Goal: Information Seeking & Learning: Learn about a topic

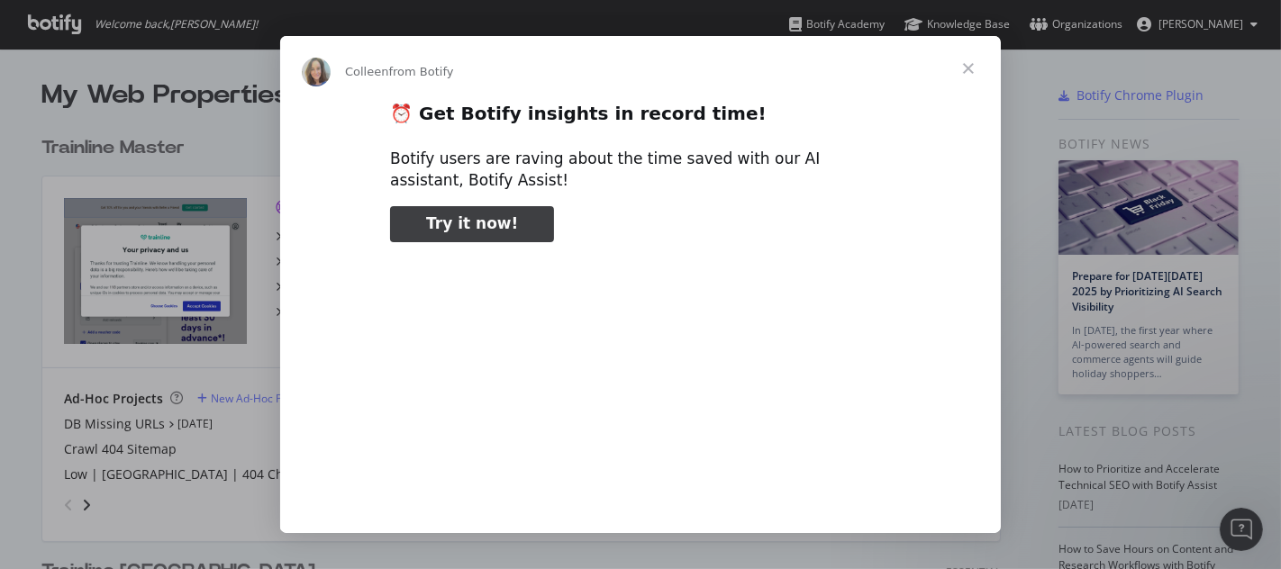
type input "1779892"
click at [970, 70] on span "Close" at bounding box center [968, 68] width 65 height 65
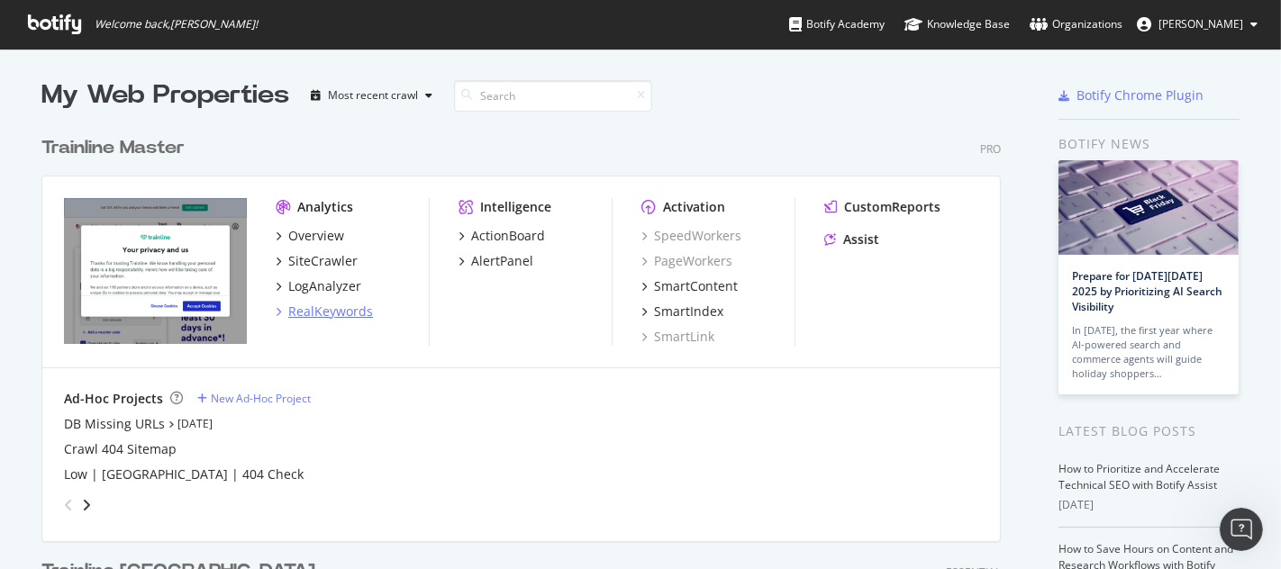
click at [323, 310] on div "RealKeywords" at bounding box center [330, 312] width 85 height 18
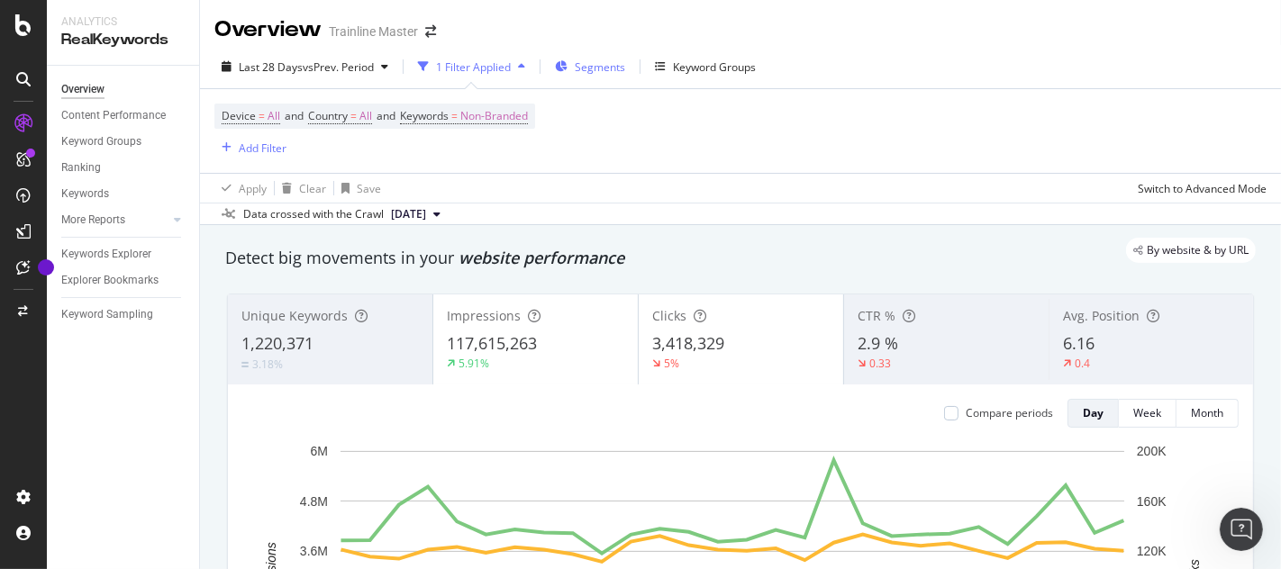
click at [606, 72] on span "Segments" at bounding box center [600, 66] width 50 height 15
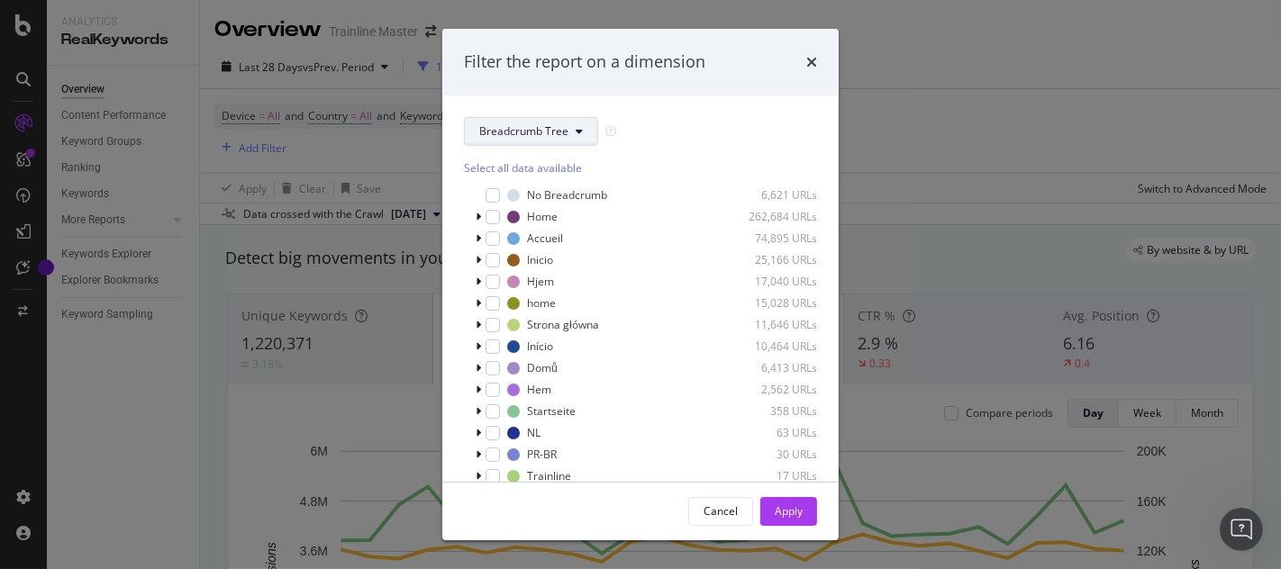
click at [578, 136] on icon "modal" at bounding box center [579, 131] width 7 height 11
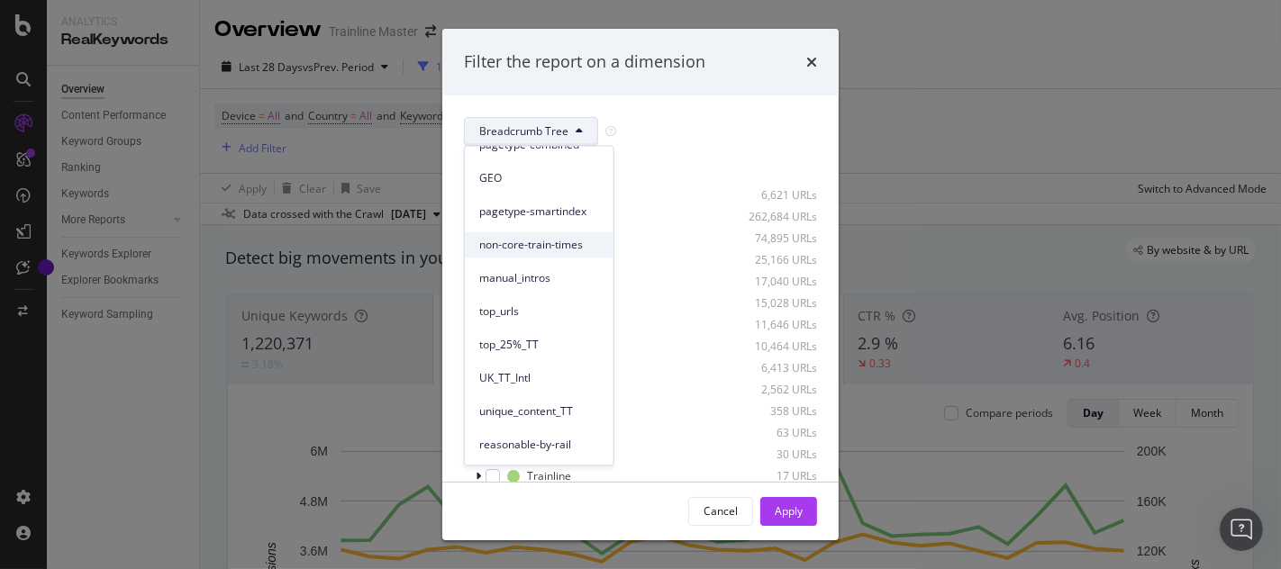
scroll to position [200, 0]
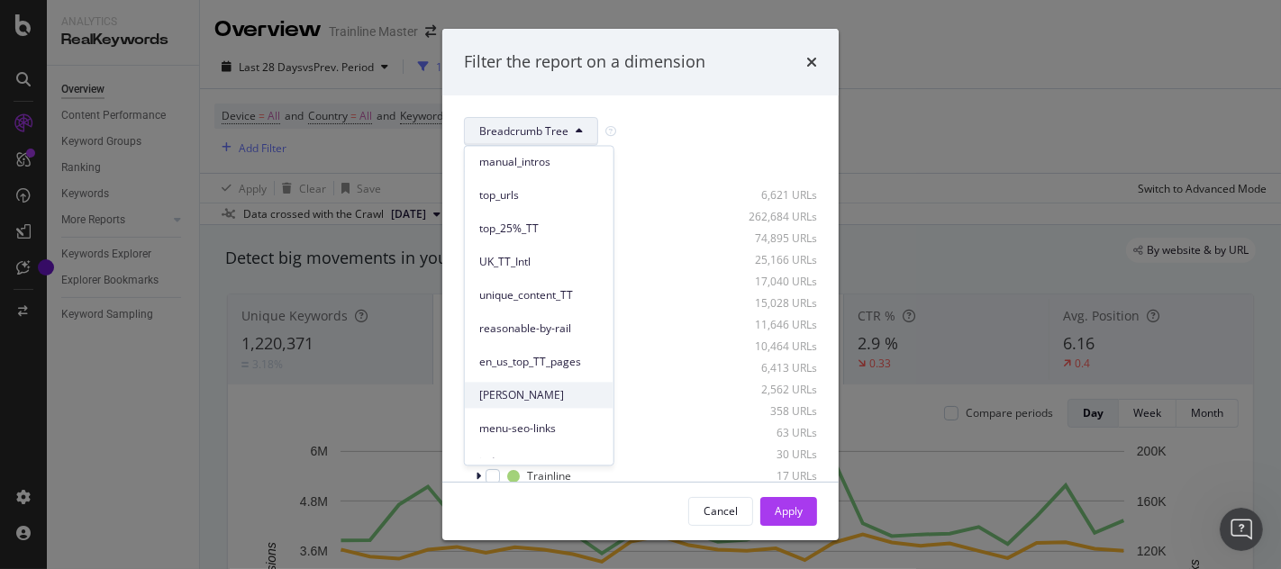
click at [534, 395] on span "[PERSON_NAME]" at bounding box center [539, 395] width 120 height 16
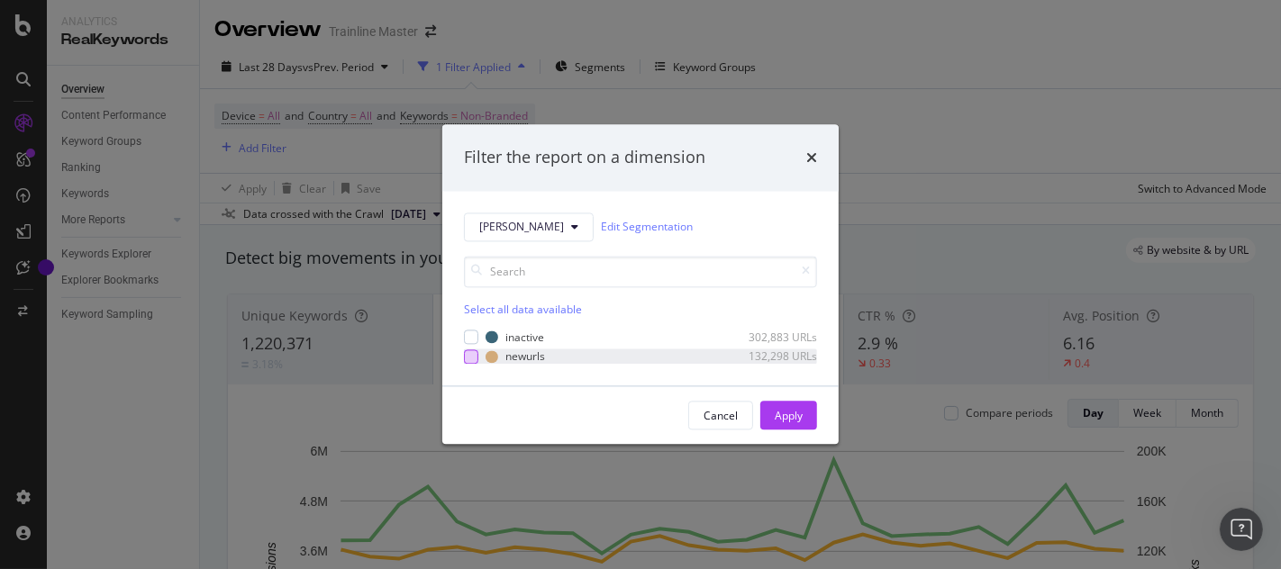
click at [472, 359] on div "modal" at bounding box center [471, 357] width 14 height 14
click at [791, 417] on div "Apply" at bounding box center [789, 415] width 28 height 15
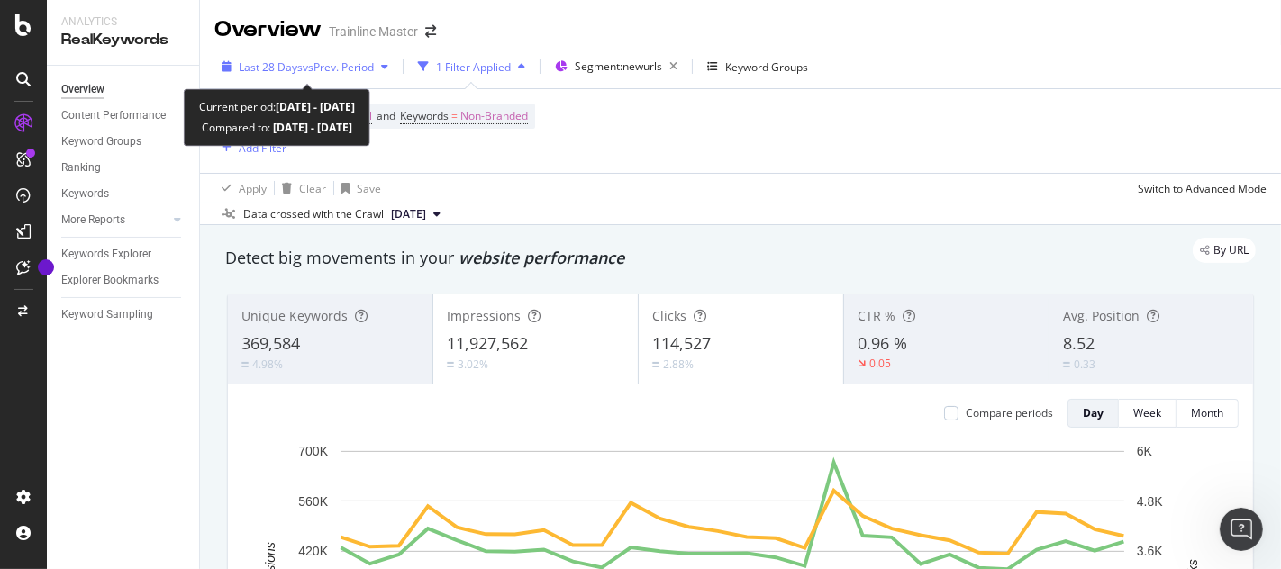
click at [388, 68] on icon "button" at bounding box center [384, 66] width 7 height 11
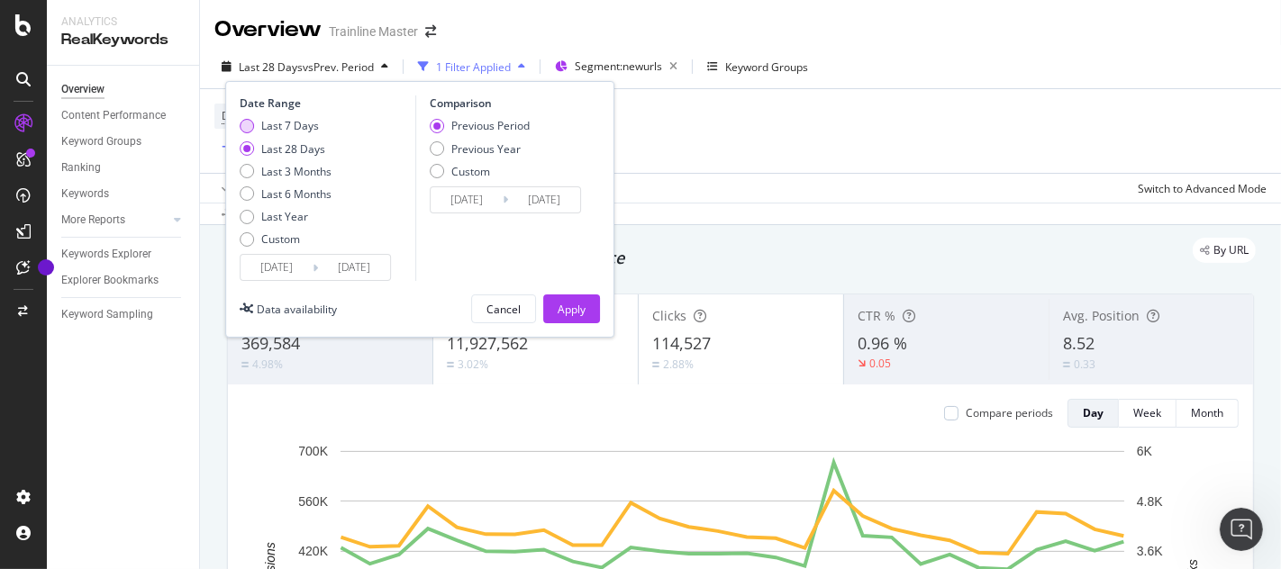
click at [244, 122] on div "Last 7 Days" at bounding box center [247, 126] width 14 height 14
type input "[DATE]"
click at [300, 267] on input "[DATE]" at bounding box center [277, 267] width 72 height 25
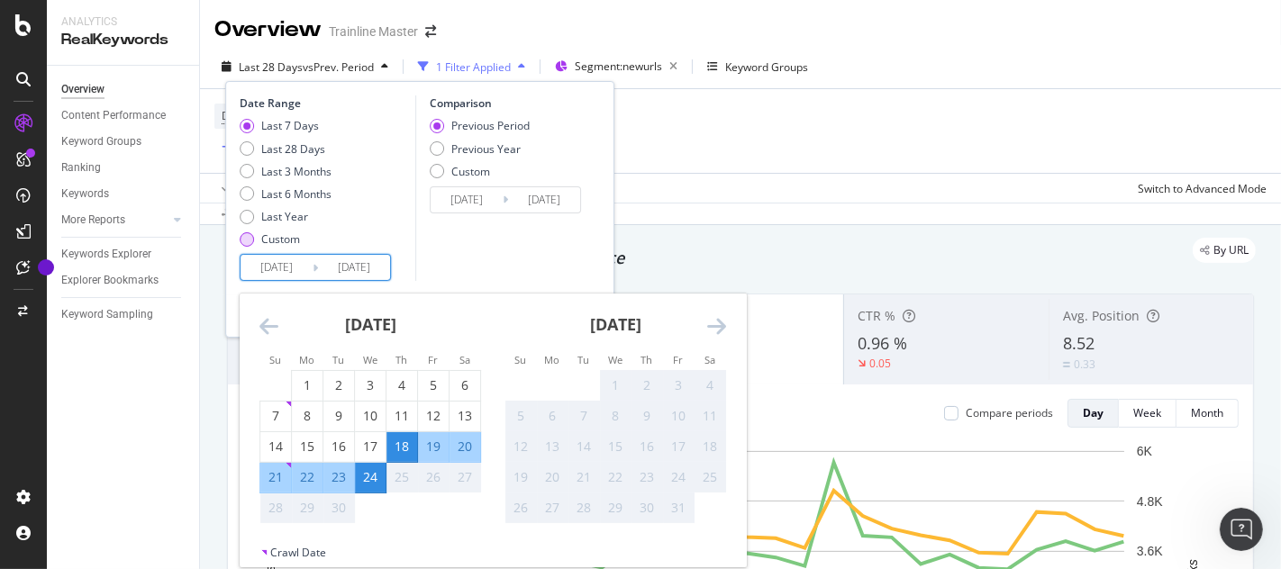
click at [248, 241] on div "Custom" at bounding box center [247, 239] width 14 height 14
type input "[DATE]"
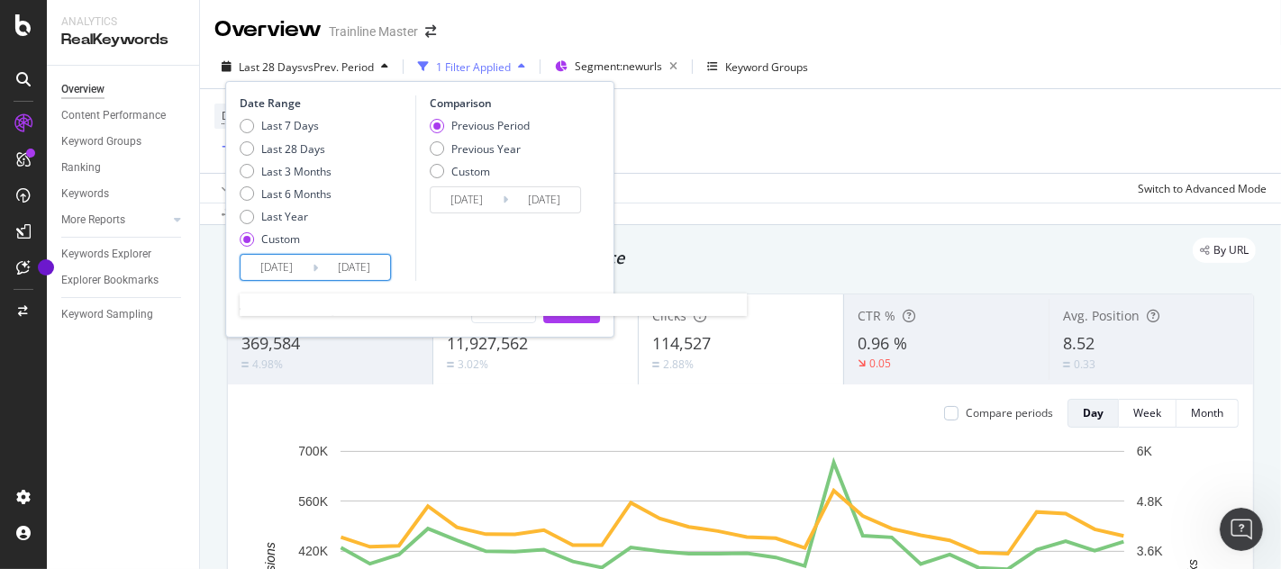
click at [318, 272] on input "[DATE]" at bounding box center [354, 267] width 72 height 25
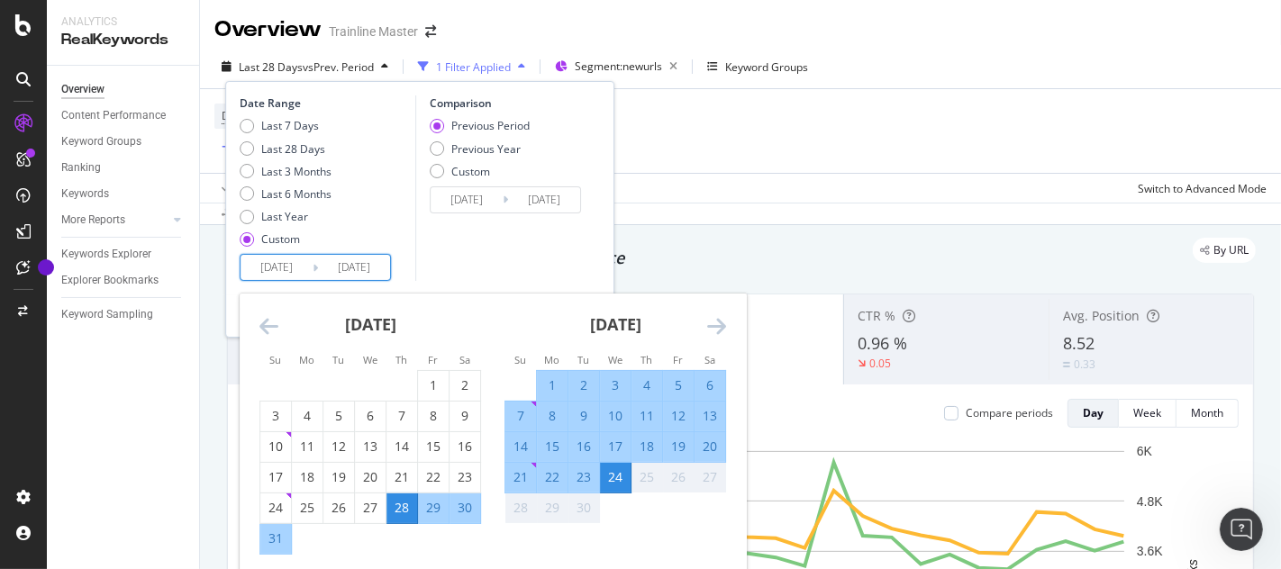
click at [523, 446] on div "14" at bounding box center [521, 447] width 31 height 18
type input "[DATE]"
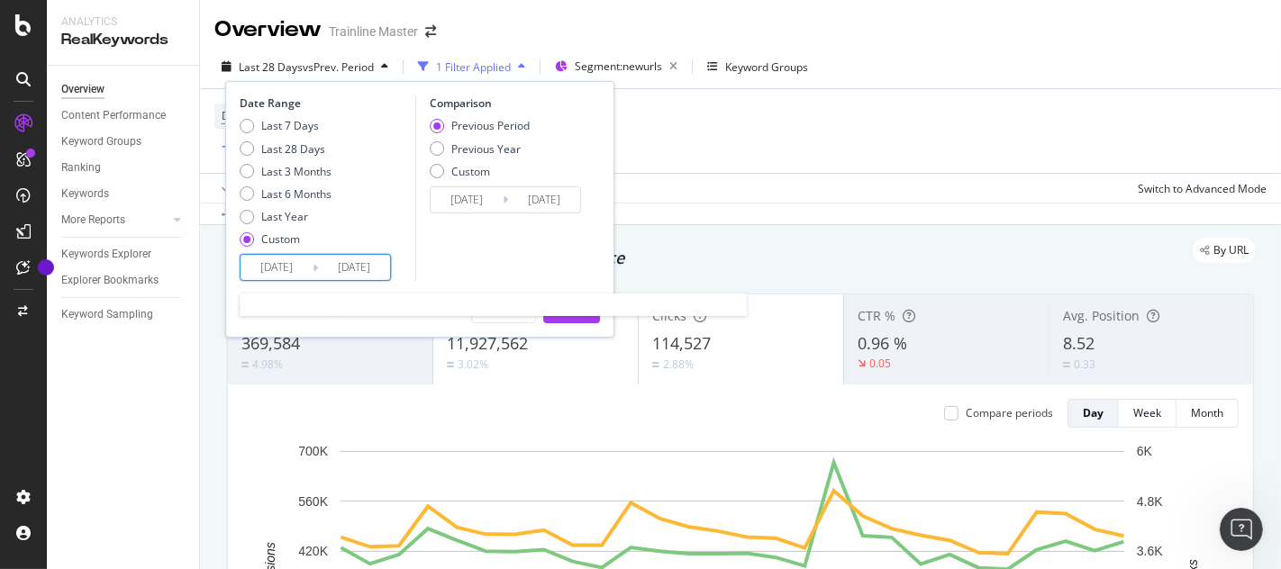
click at [355, 271] on input "[DATE]" at bounding box center [354, 267] width 72 height 25
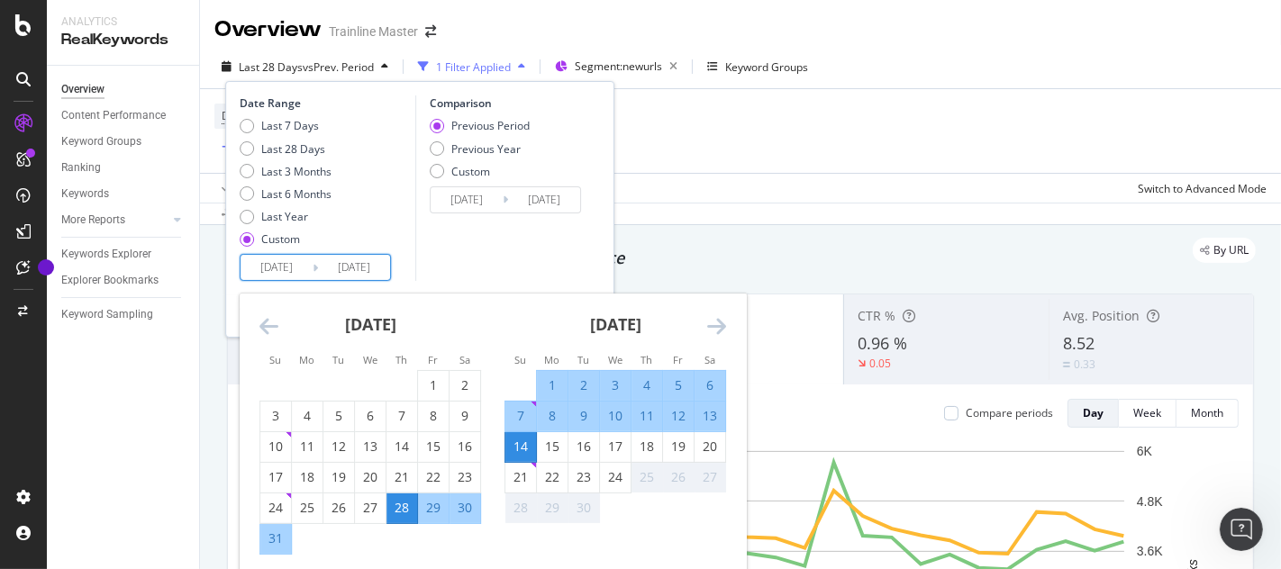
click at [519, 439] on div "14" at bounding box center [521, 447] width 31 height 18
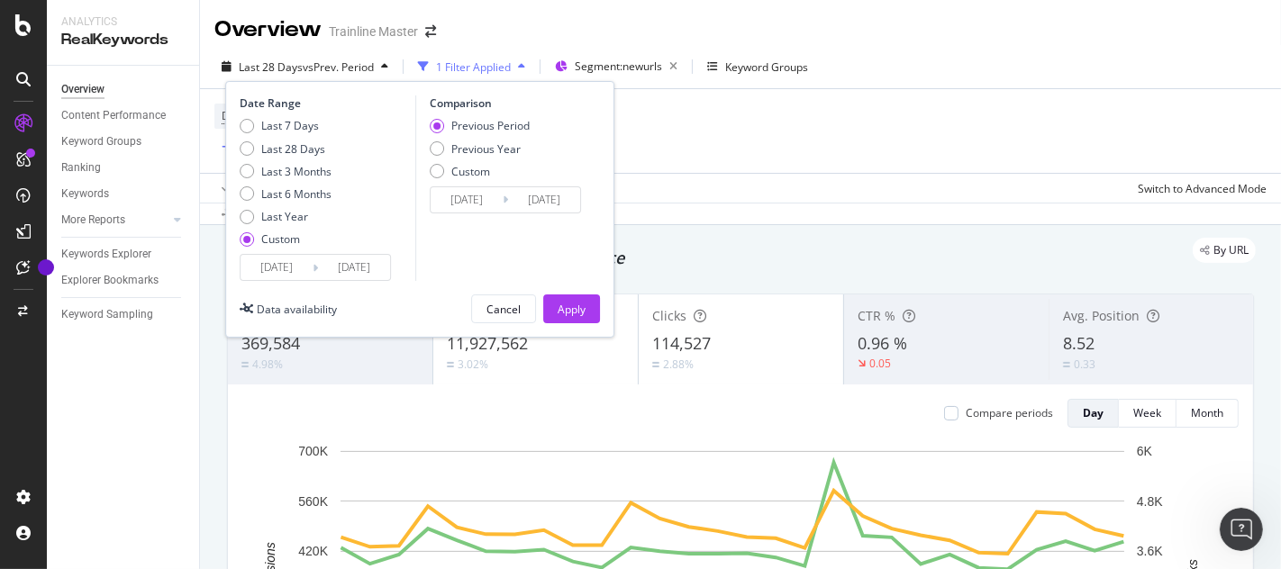
click at [314, 269] on icon at bounding box center [315, 268] width 5 height 17
click at [287, 269] on input "[DATE]" at bounding box center [277, 267] width 72 height 25
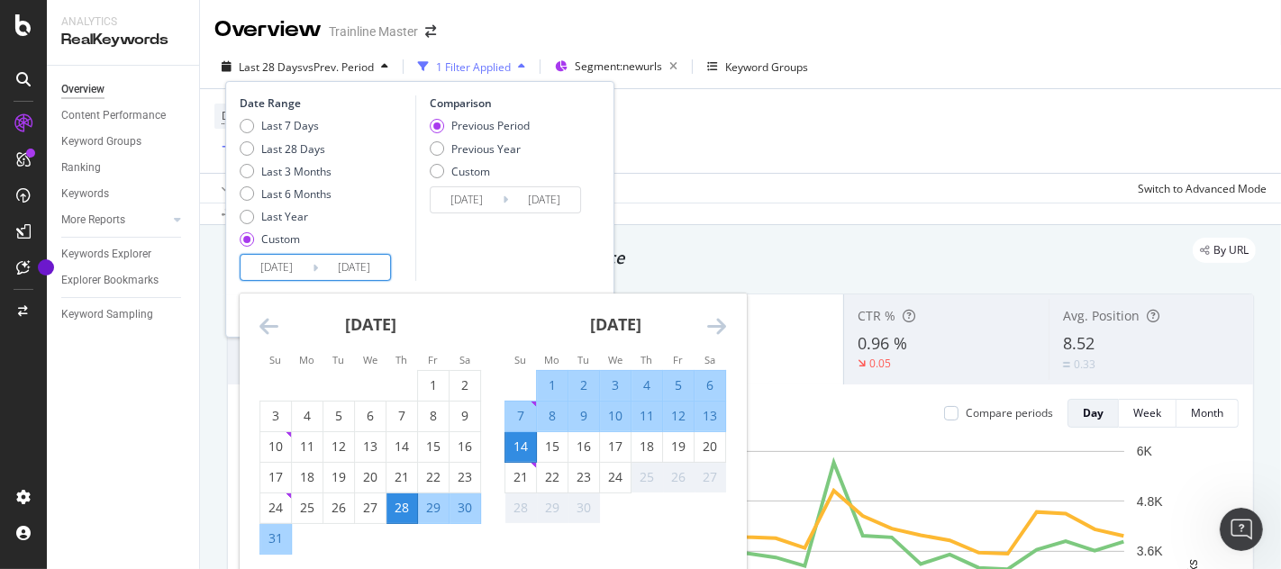
click at [512, 443] on div "14" at bounding box center [521, 447] width 31 height 18
type input "[DATE]"
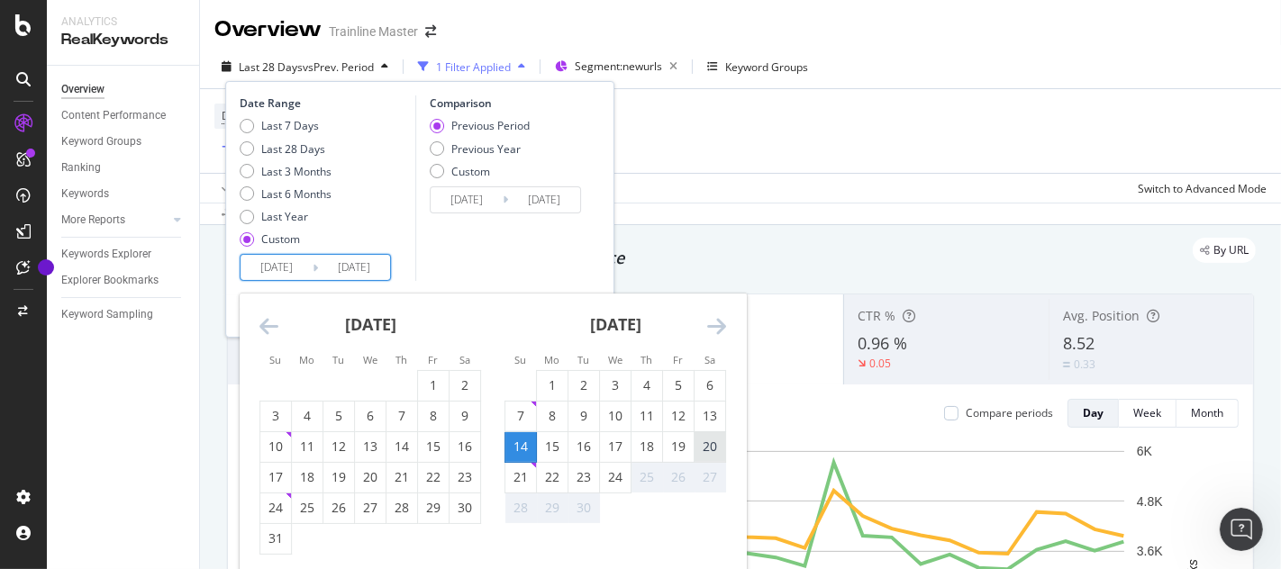
click at [715, 445] on div "20" at bounding box center [710, 447] width 31 height 18
type input "[DATE]"
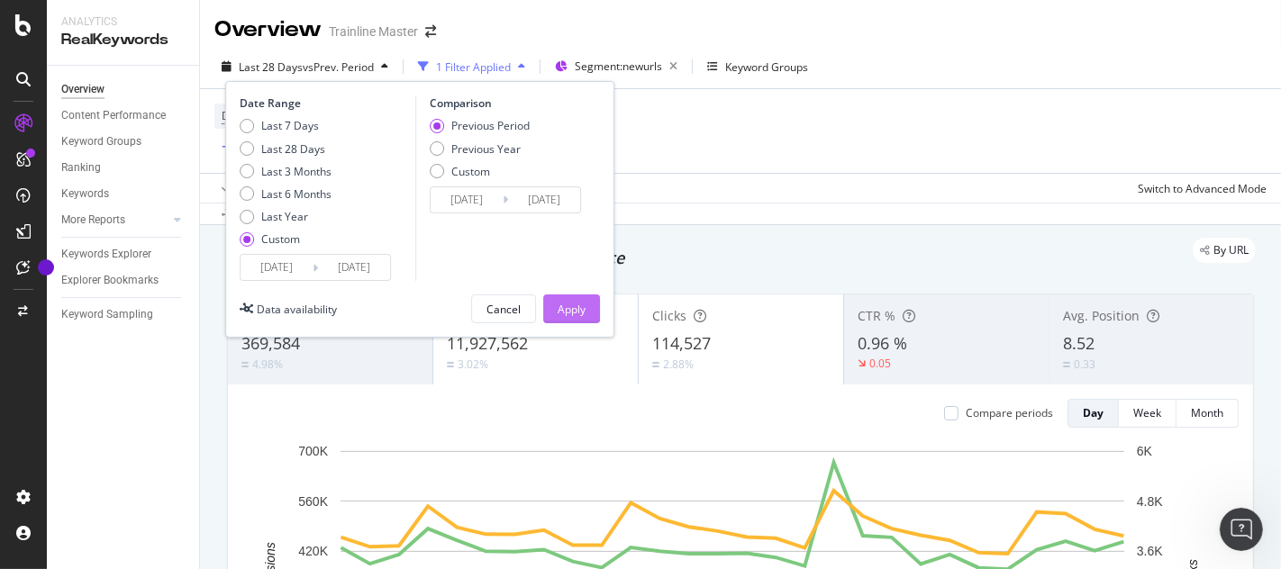
click at [589, 317] on button "Apply" at bounding box center [571, 309] width 57 height 29
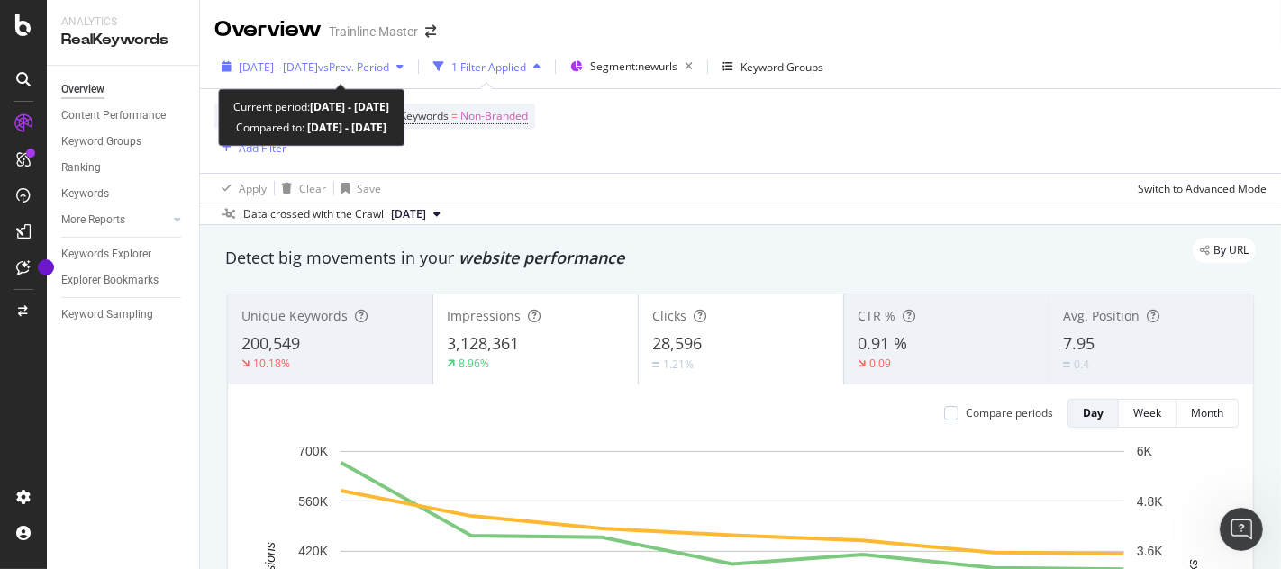
click at [380, 70] on span "vs Prev. Period" at bounding box center [353, 66] width 71 height 15
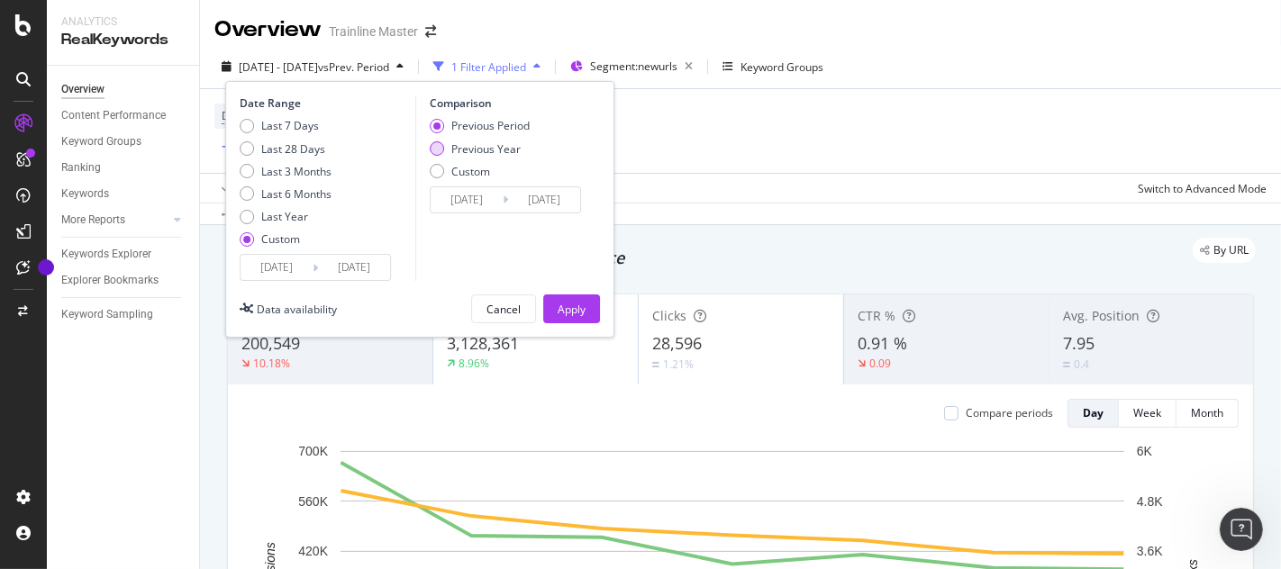
click at [437, 146] on div "Previous Year" at bounding box center [437, 148] width 14 height 14
type input "[DATE]"
click at [584, 308] on div "Apply" at bounding box center [572, 309] width 28 height 15
